Goal: Information Seeking & Learning: Learn about a topic

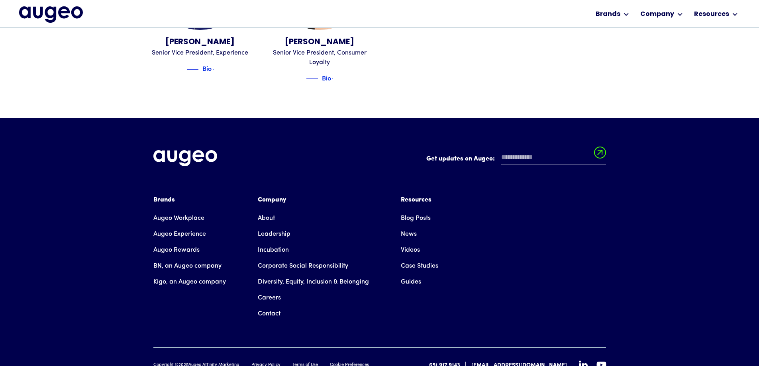
scroll to position [1164, 0]
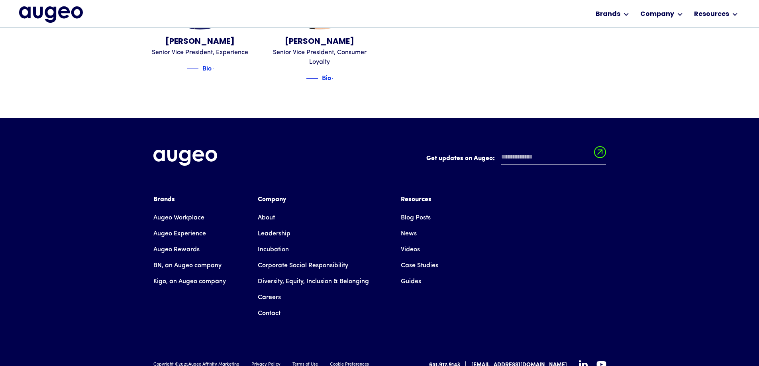
click at [425, 258] on link "Case Studies" at bounding box center [419, 266] width 37 height 16
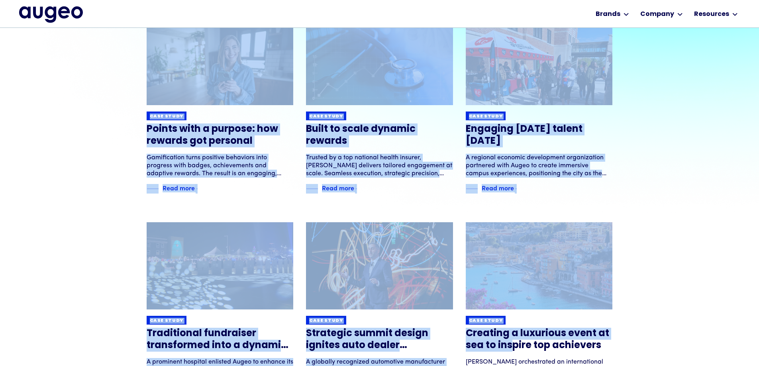
drag, startPoint x: 150, startPoint y: 90, endPoint x: 511, endPoint y: 343, distance: 441.1
